Goal: Information Seeking & Learning: Understand process/instructions

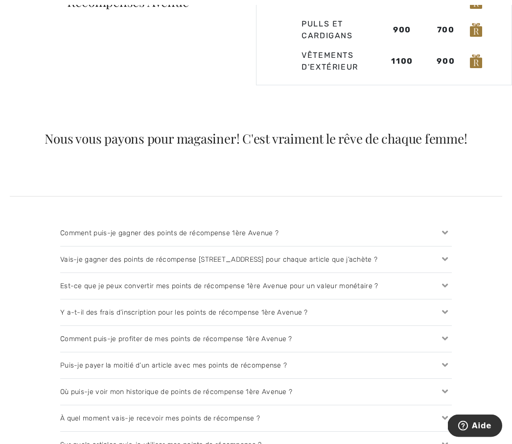
scroll to position [829, 0]
click at [444, 234] on icon at bounding box center [445, 233] width 14 height 10
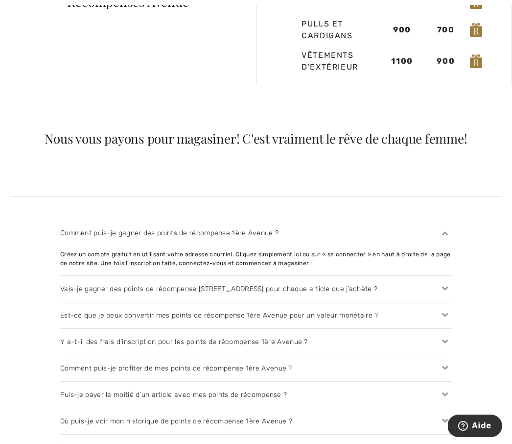
click at [445, 289] on icon at bounding box center [445, 289] width 14 height 10
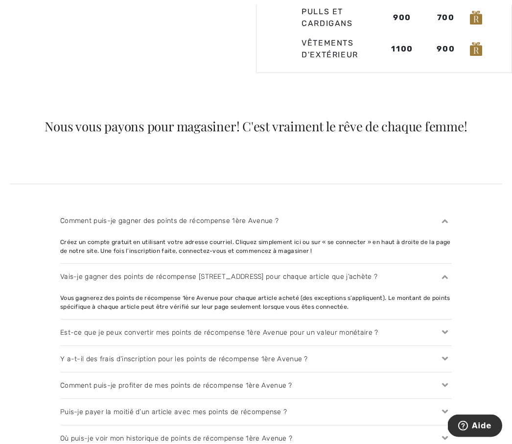
scroll to position [842, 0]
click at [436, 332] on div "Est-ce que je peux convertir mes points de récompense 1ère Avenue pour un valeu…" at bounding box center [256, 332] width 392 height 26
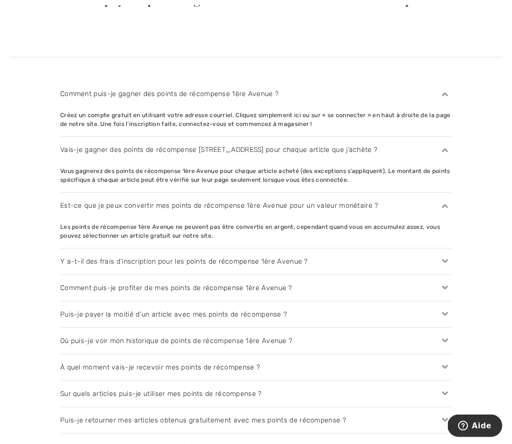
scroll to position [968, 0]
click at [406, 291] on div "Comment puis-je profiter de mes points de récompense 1ère Avenue ?" at bounding box center [256, 288] width 392 height 26
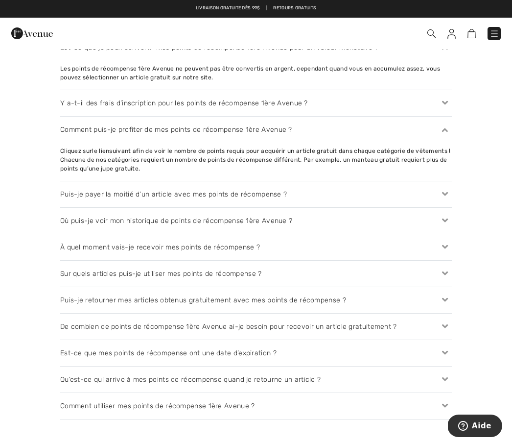
scroll to position [1126, 0]
click at [267, 195] on div "Puis-je payer la moitié d’un article avec mes points de récompense ?" at bounding box center [256, 195] width 392 height 26
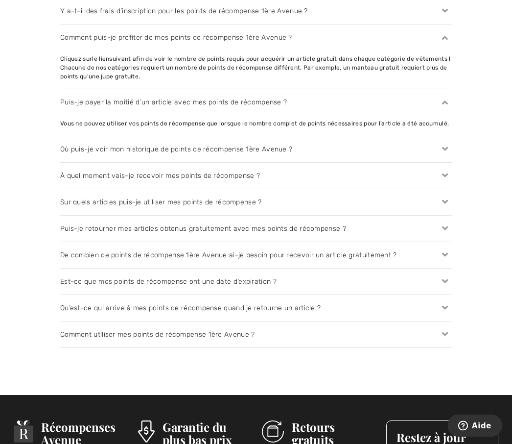
scroll to position [1219, 0]
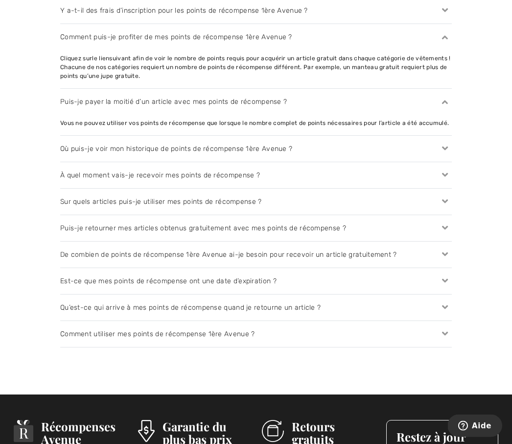
click at [411, 225] on div "Puis-je retourner mes articles obtenus gratuitement avec mes points de récompen…" at bounding box center [256, 229] width 392 height 26
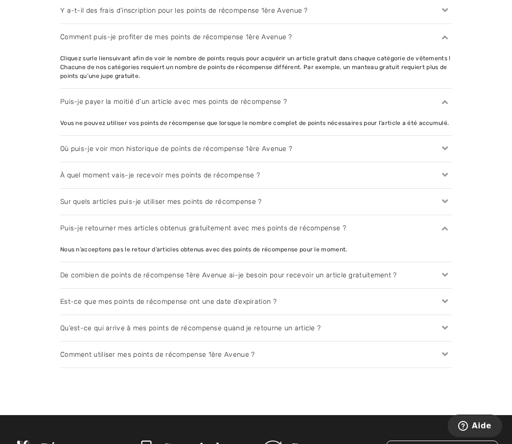
click at [381, 280] on div "De combien de points de récompense 1ère Avenue ai-je besoin pour recevoir un ar…" at bounding box center [256, 275] width 392 height 26
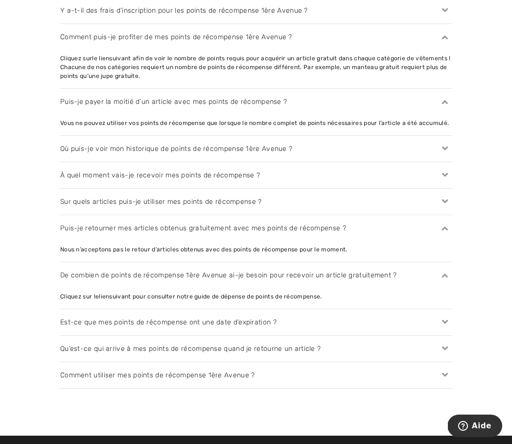
click at [283, 293] on div "Cliquez sur le lien suivant pour consulter notre guide de dépense de points de …" at bounding box center [256, 296] width 392 height 9
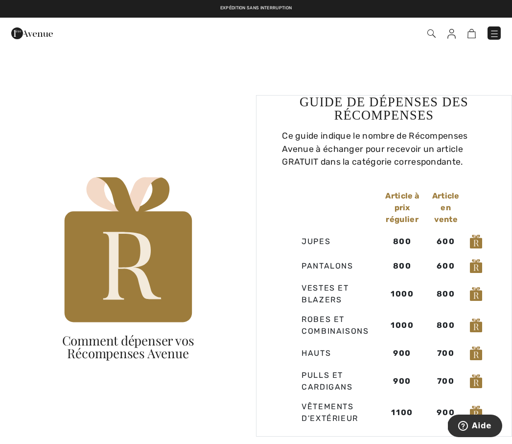
scroll to position [478, 0]
click at [478, 242] on img at bounding box center [476, 242] width 12 height 14
click at [477, 242] on img at bounding box center [476, 242] width 12 height 14
click at [419, 297] on td "1000" at bounding box center [402, 294] width 47 height 31
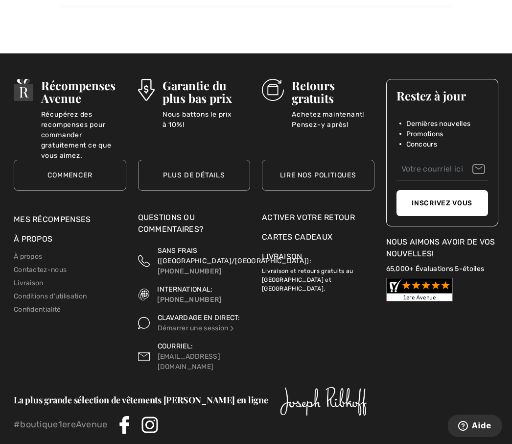
scroll to position [1614, 0]
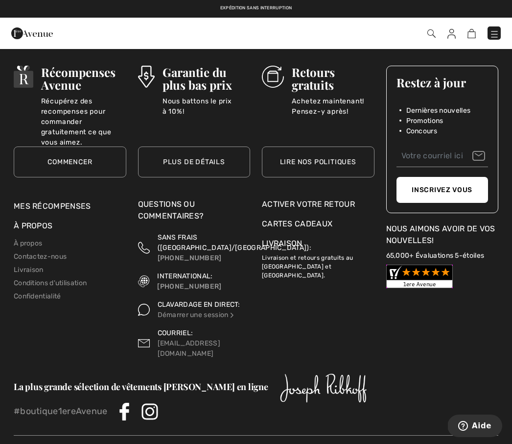
click at [75, 201] on link "Mes récompenses" at bounding box center [52, 205] width 77 height 9
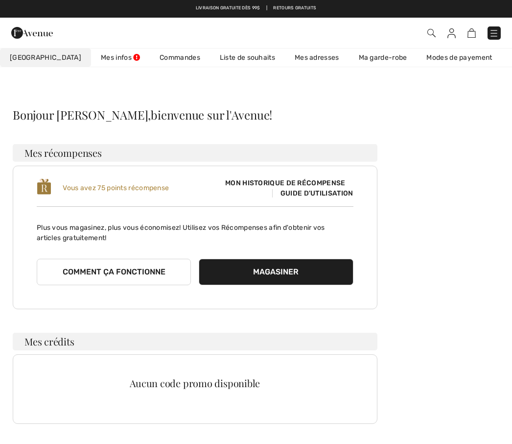
click at [150, 56] on link "Commandes" at bounding box center [180, 57] width 60 height 18
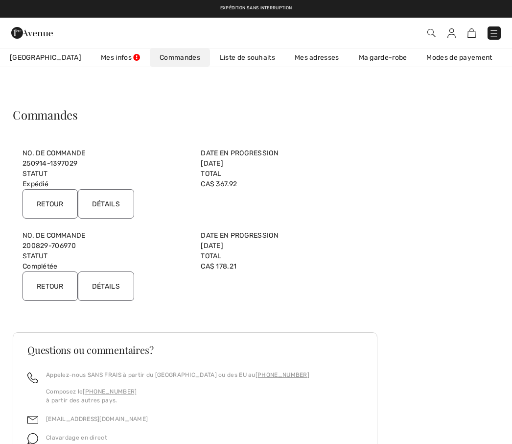
click at [222, 60] on link "Liste de souhaits" at bounding box center [247, 57] width 75 height 18
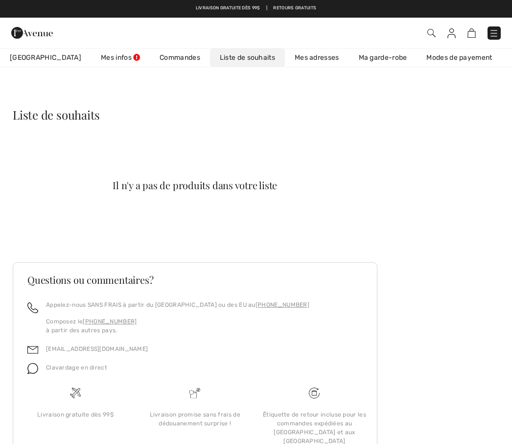
click at [293, 58] on link "Mes adresses" at bounding box center [317, 57] width 64 height 18
